Goal: Information Seeking & Learning: Learn about a topic

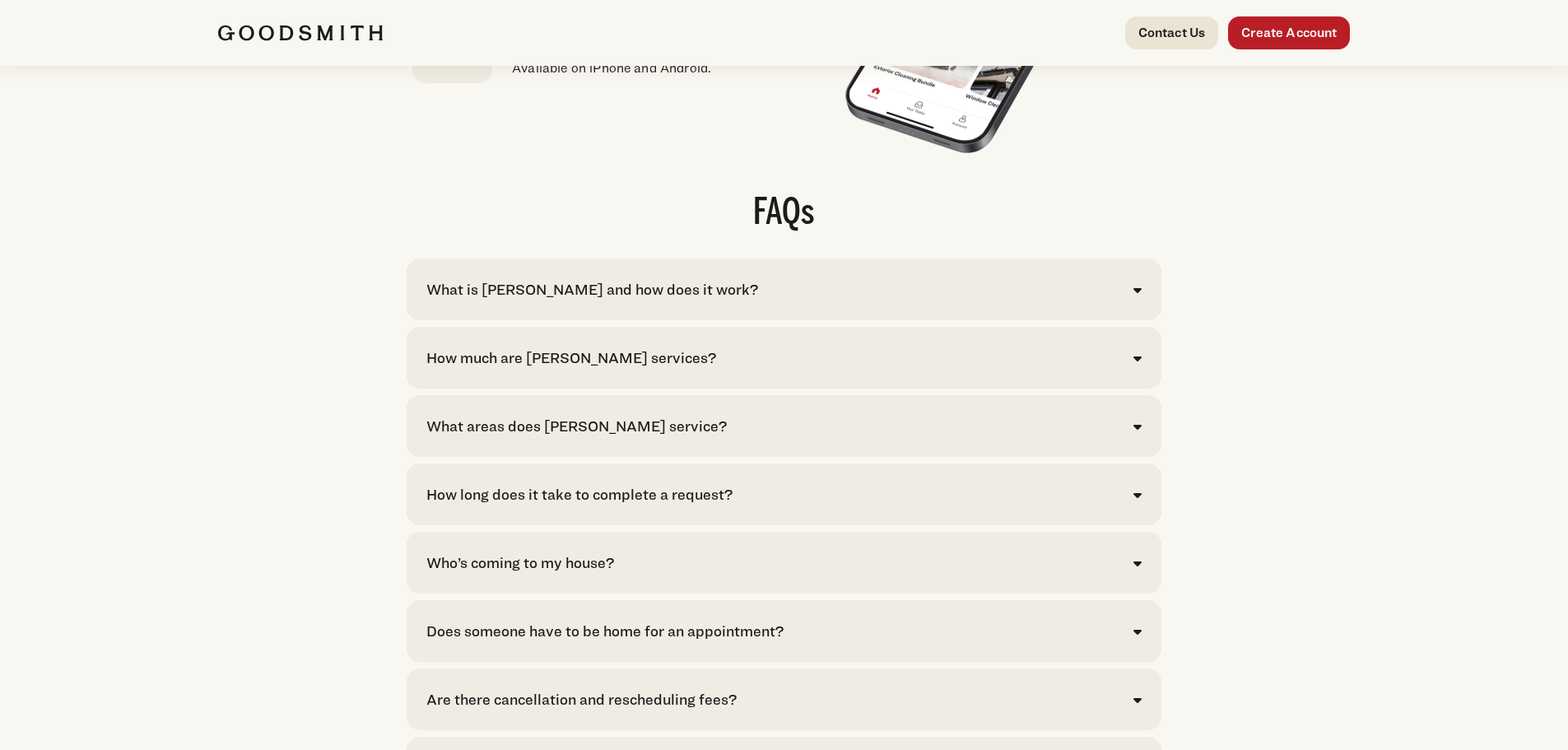
scroll to position [3212, 0]
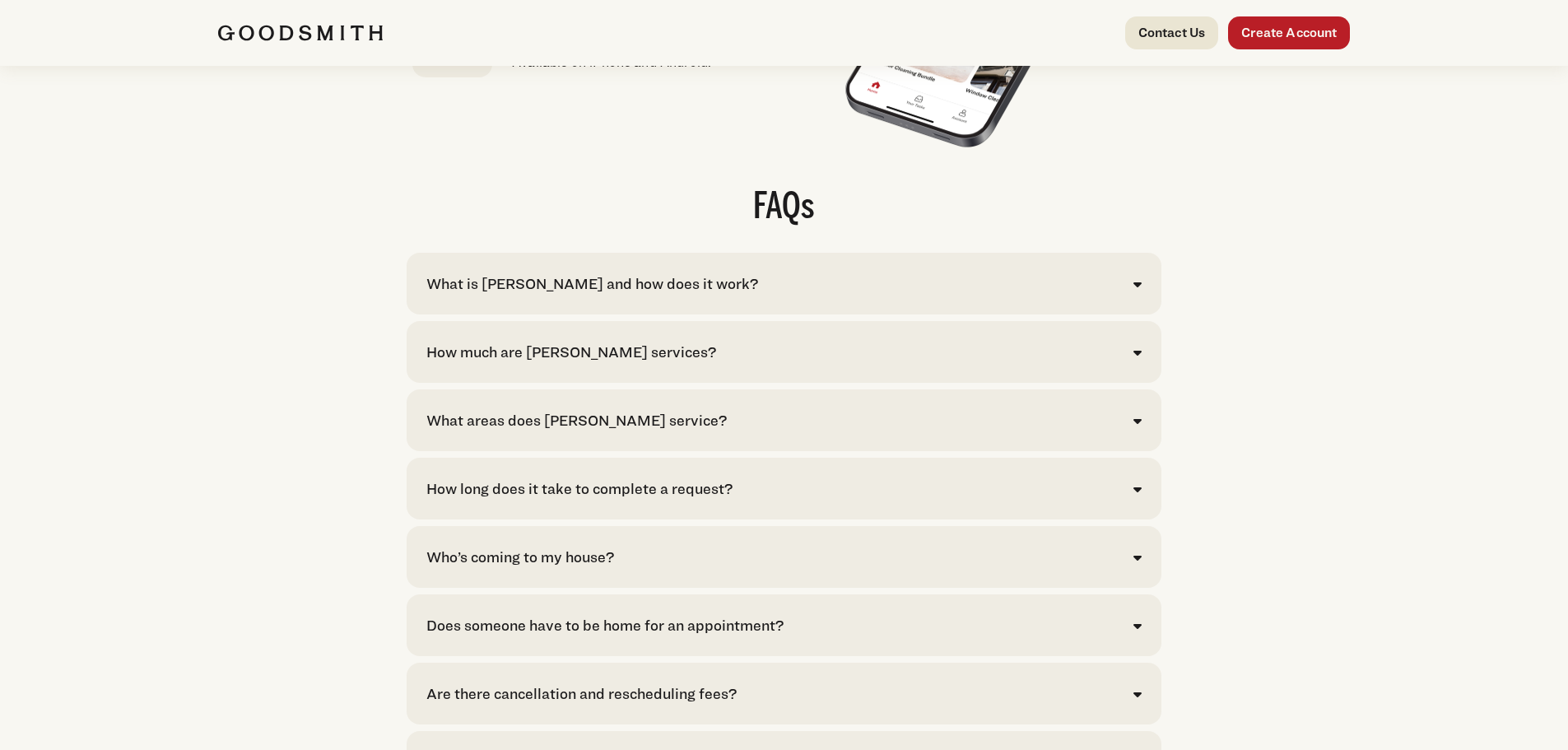
click at [528, 363] on div "How much are [PERSON_NAME] services?" at bounding box center [571, 352] width 289 height 22
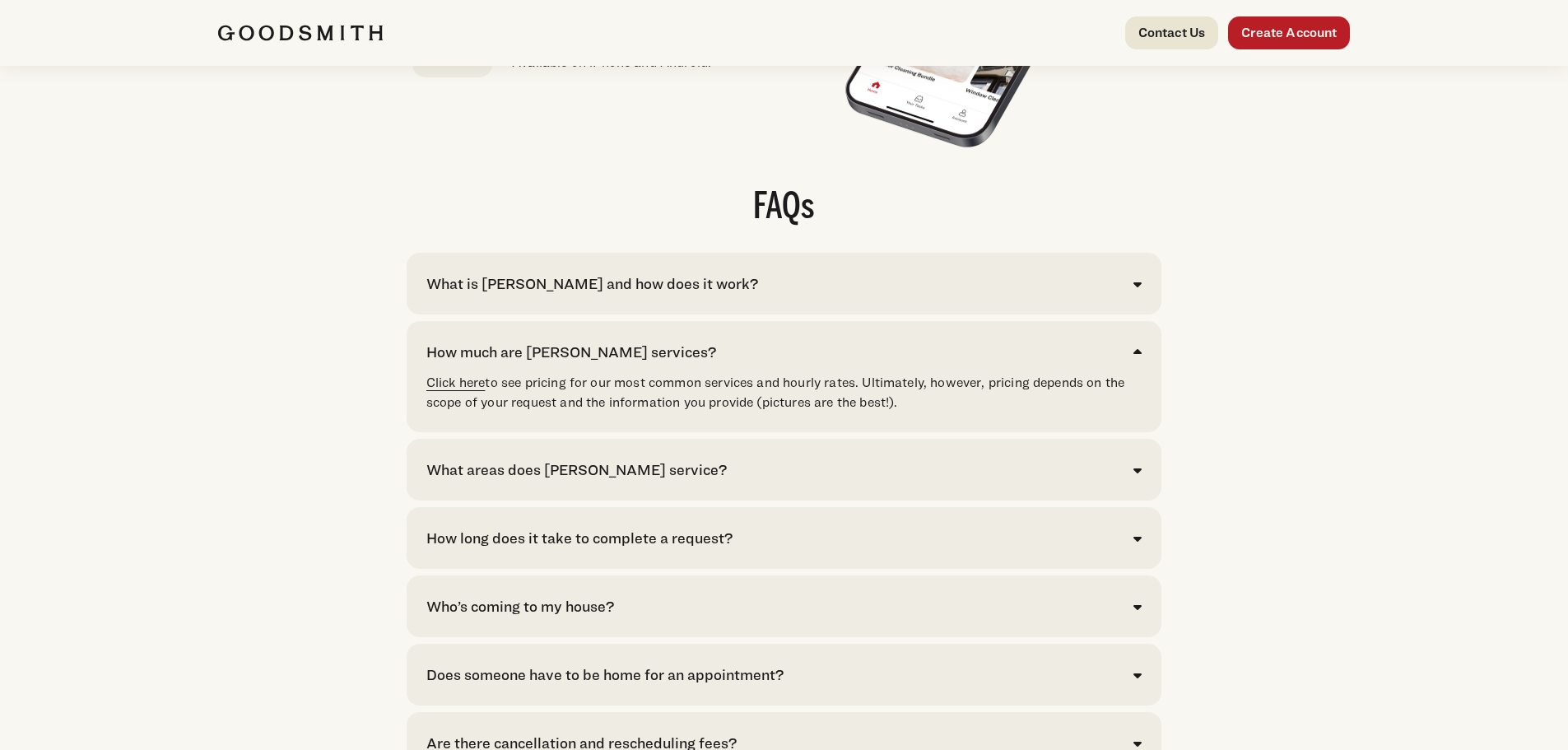
click at [471, 391] on link "Click here" at bounding box center [455, 383] width 59 height 16
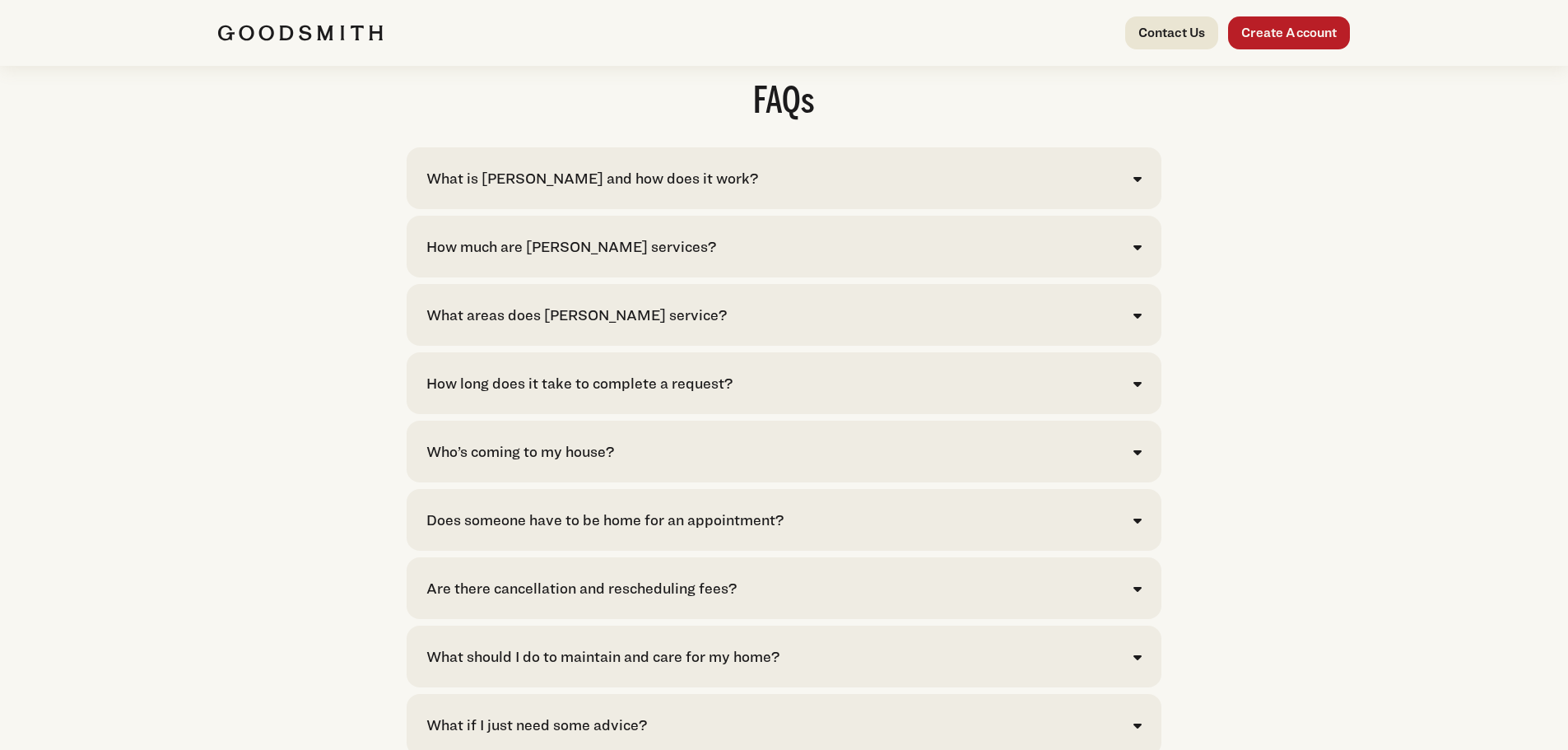
scroll to position [3706, 0]
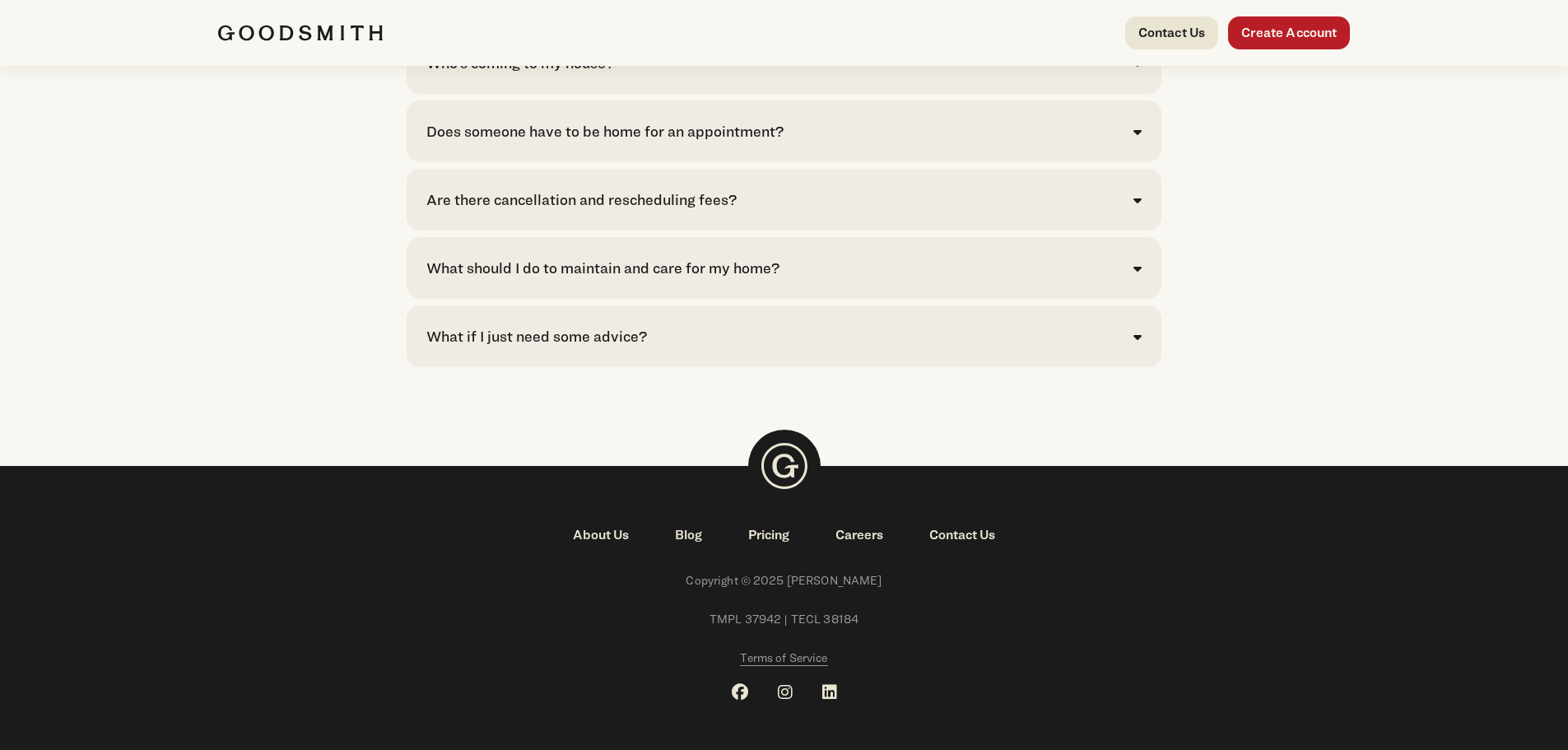
click at [527, 348] on div "What if I just need some advice?" at bounding box center [536, 336] width 220 height 22
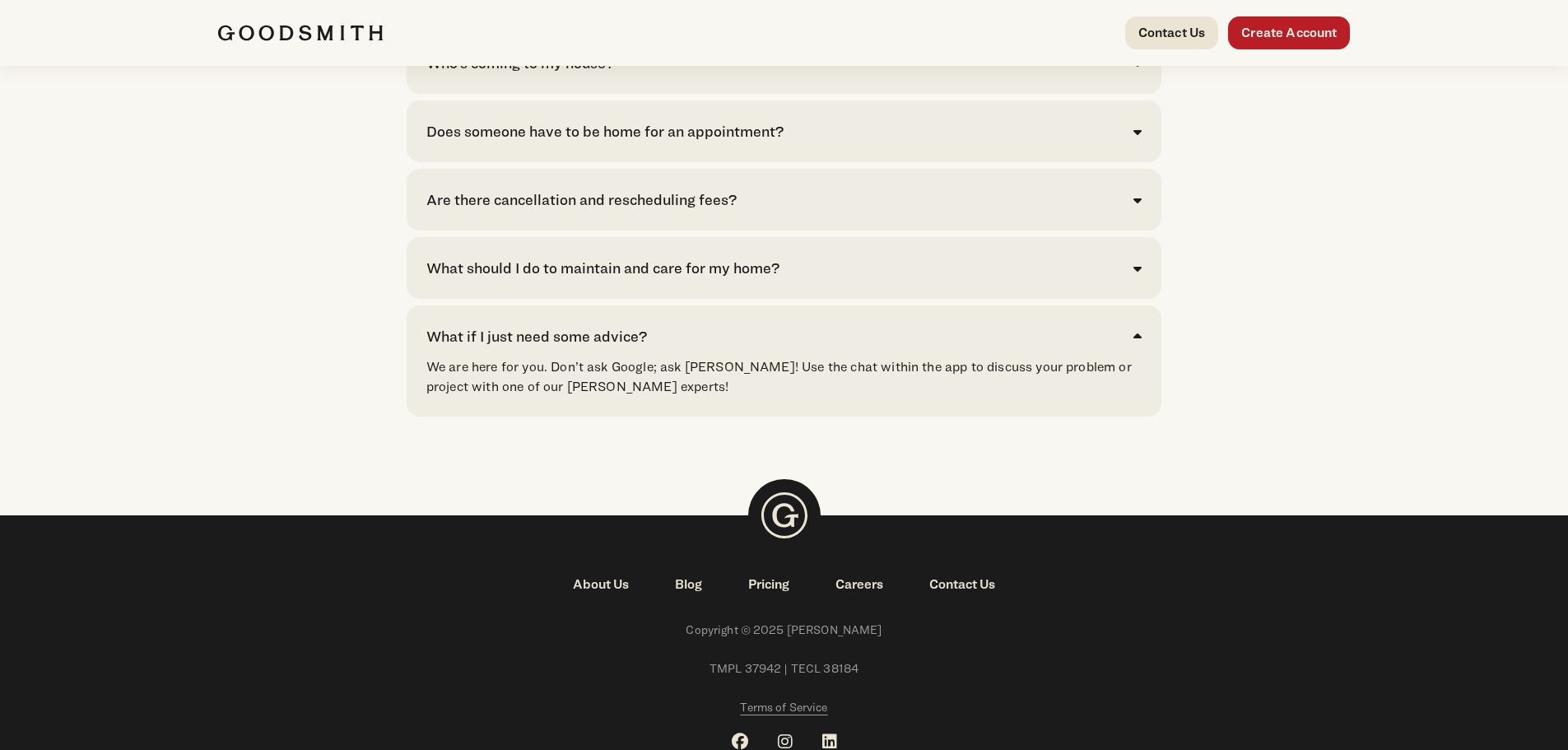
click at [503, 279] on div "What should I do to maintain and care for my home?" at bounding box center [603, 268] width 353 height 22
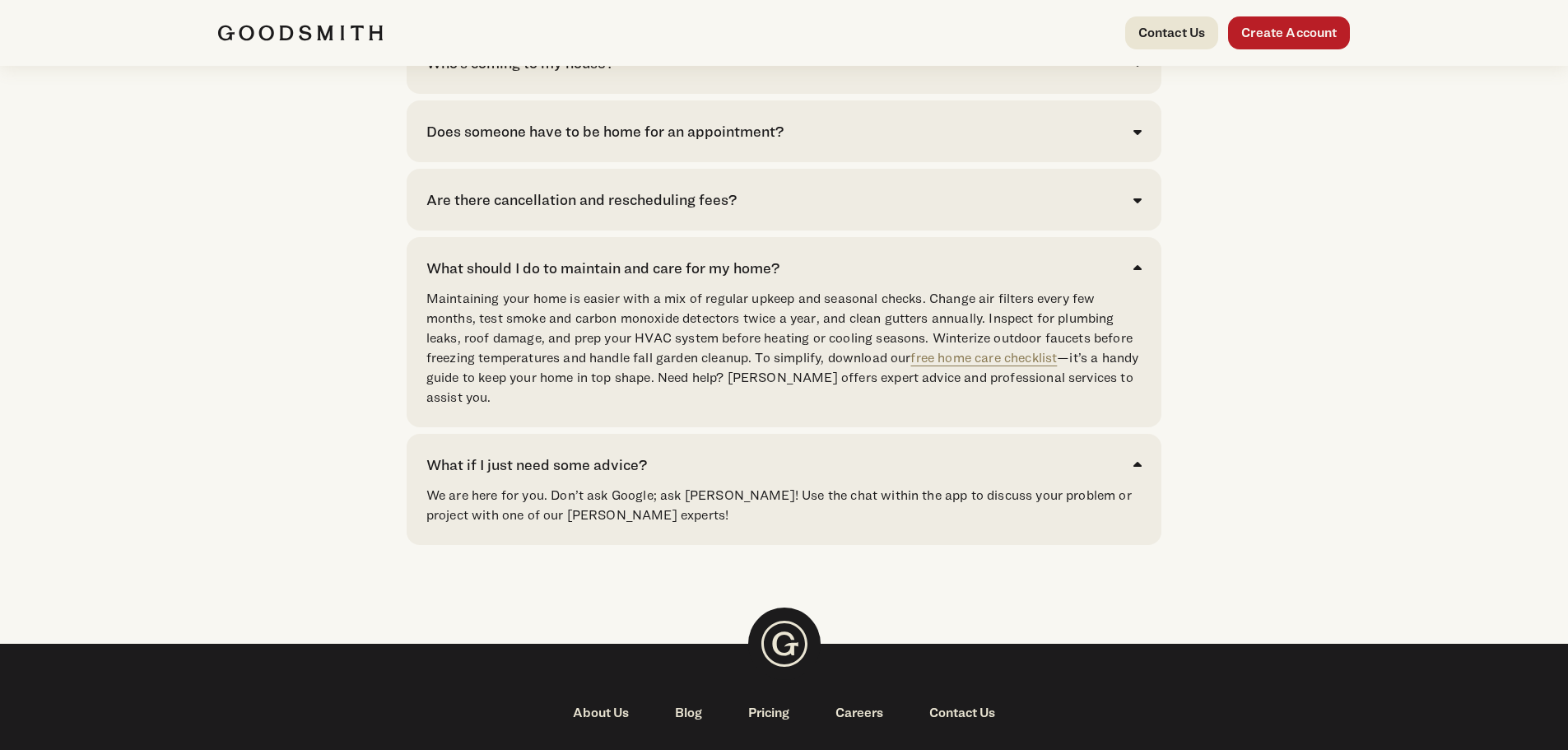
click at [505, 279] on div "What should I do to maintain and care for my home?" at bounding box center [603, 268] width 353 height 22
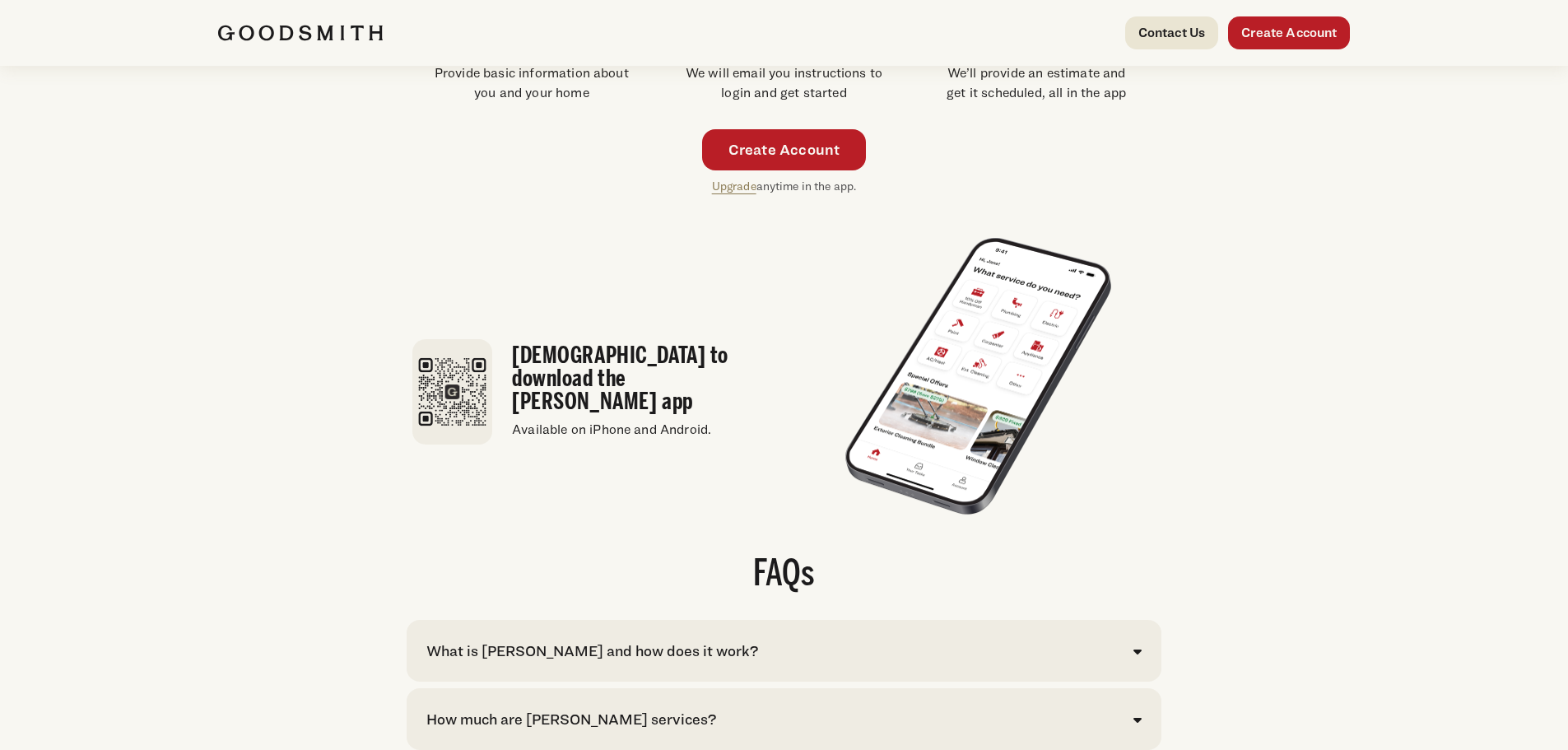
scroll to position [3048, 0]
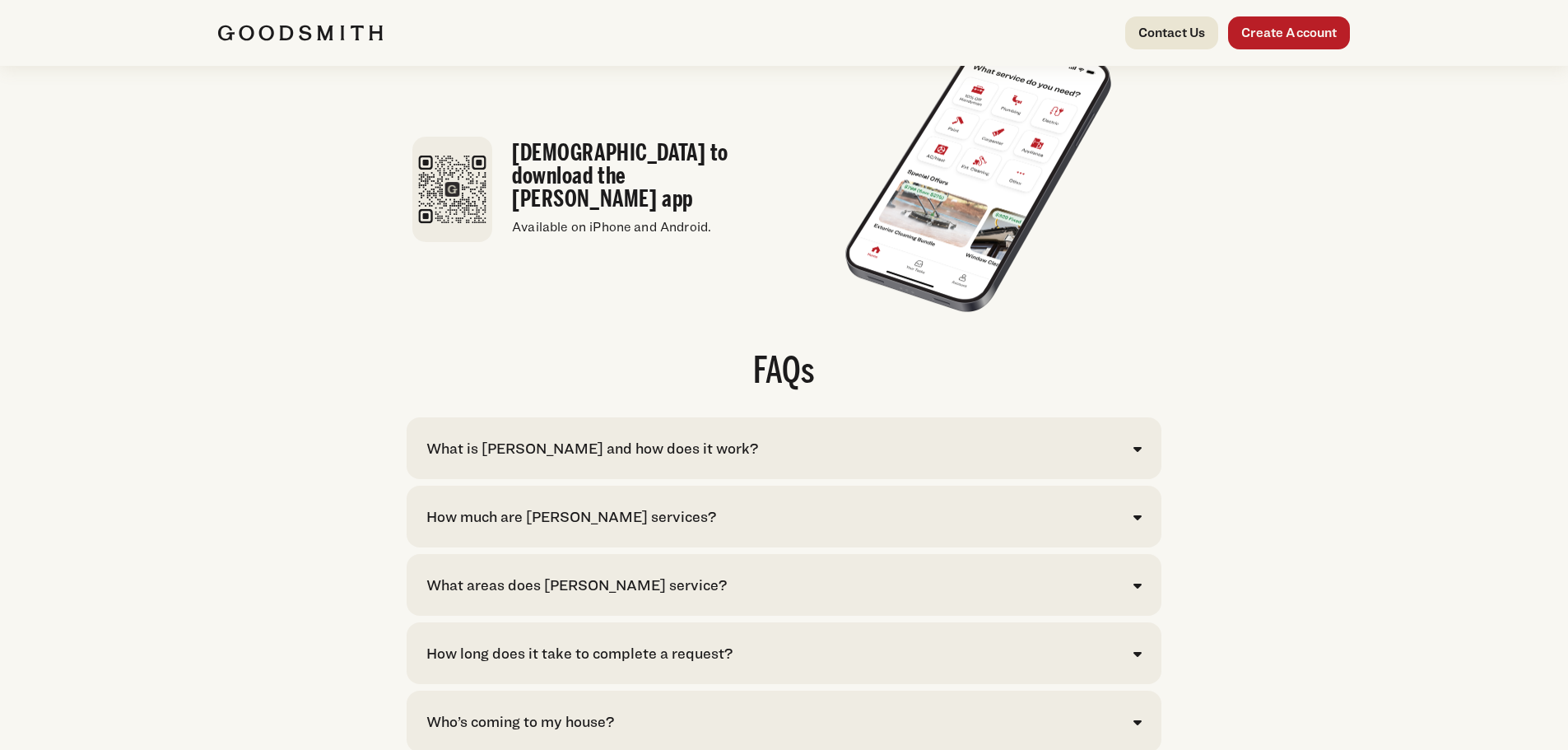
click at [582, 460] on div "What is [PERSON_NAME] and how does it work?" at bounding box center [592, 448] width 332 height 22
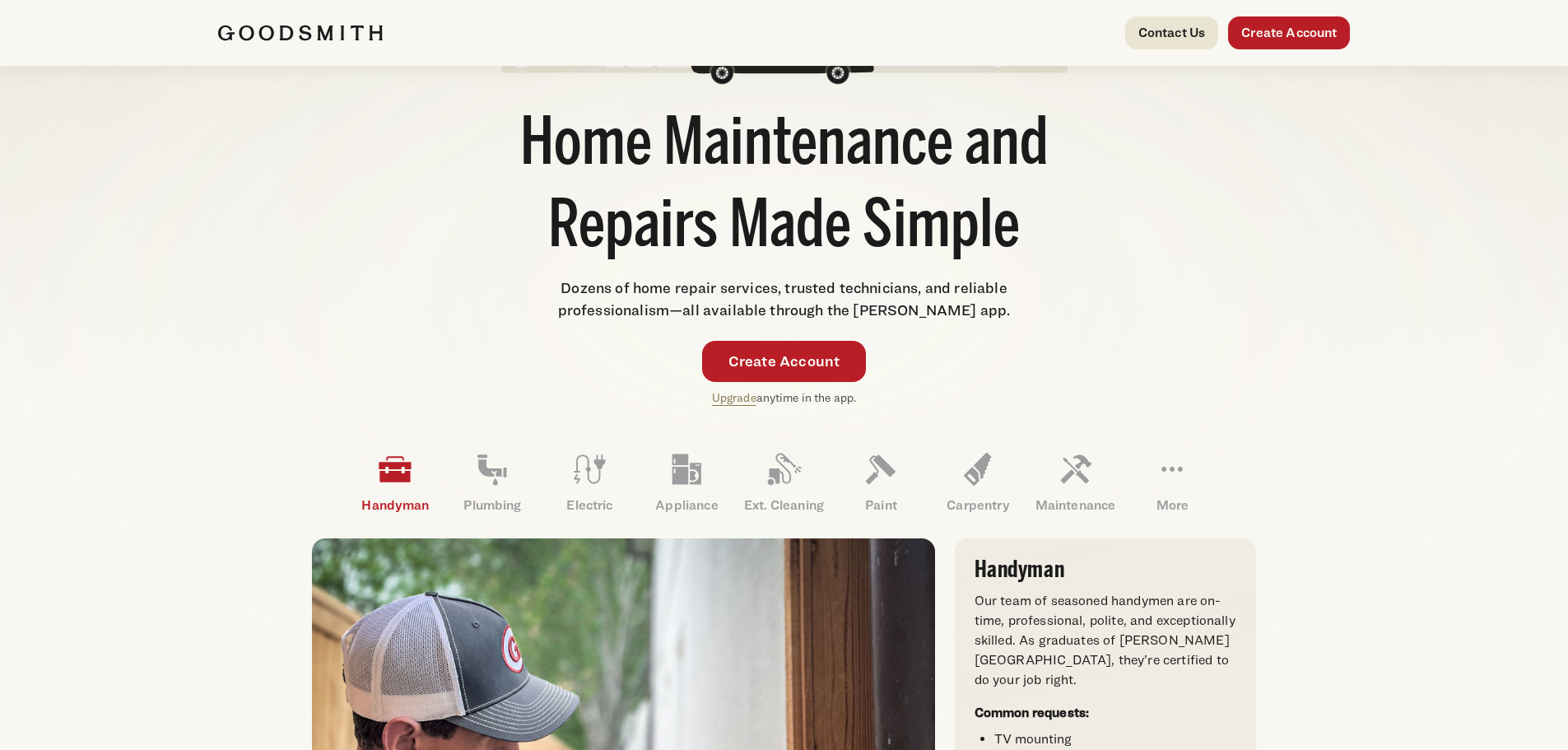
scroll to position [576, 0]
